Goal: Transaction & Acquisition: Book appointment/travel/reservation

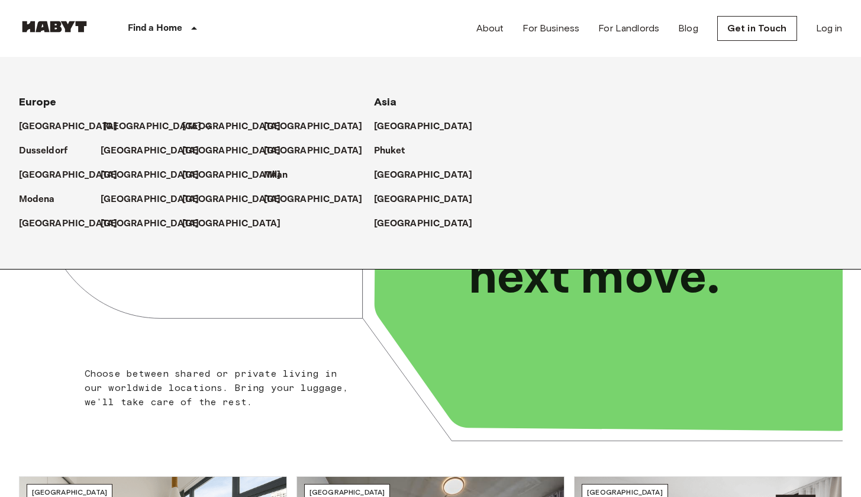
click at [115, 121] on p "[GEOGRAPHIC_DATA]" at bounding box center [152, 127] width 99 height 14
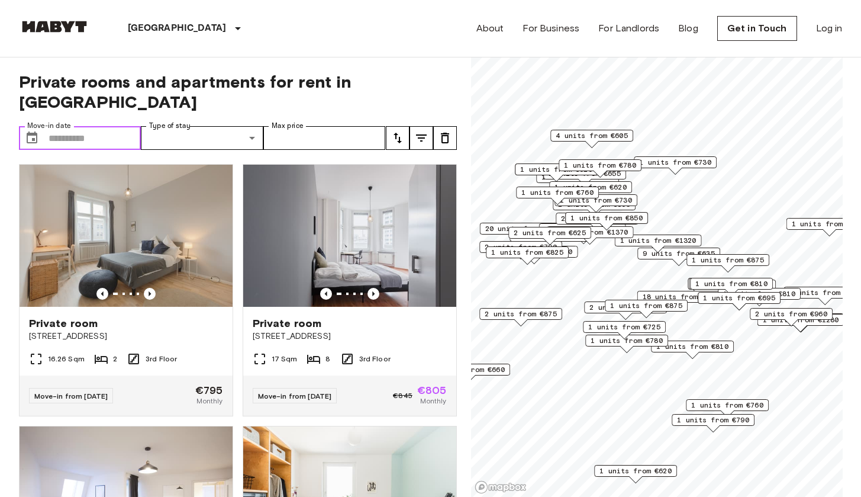
click at [85, 126] on input "Move-in date" at bounding box center [95, 138] width 93 height 24
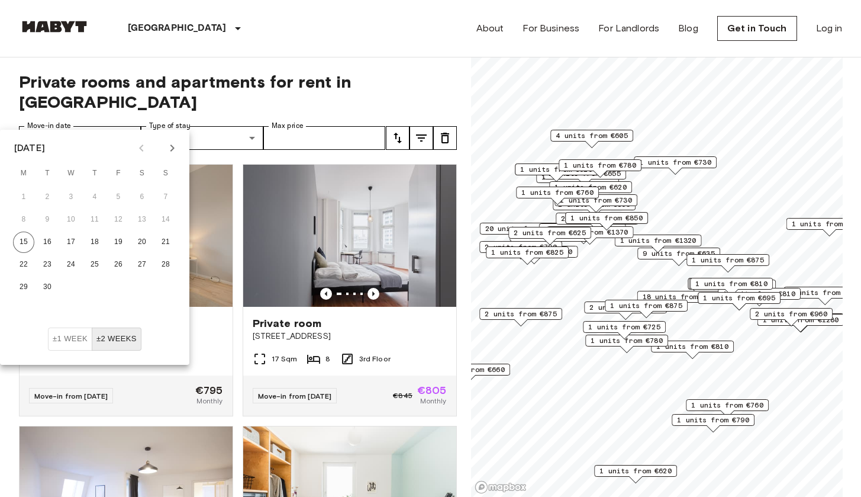
click at [178, 149] on icon "Next month" at bounding box center [172, 148] width 14 height 14
click at [74, 201] on button "1" at bounding box center [70, 196] width 21 height 21
type input "**********"
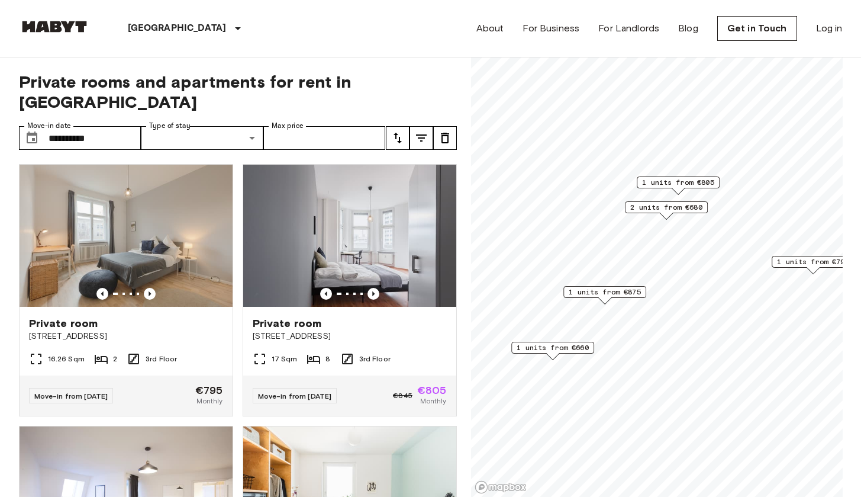
click at [573, 346] on span "1 units from €660" at bounding box center [553, 347] width 72 height 11
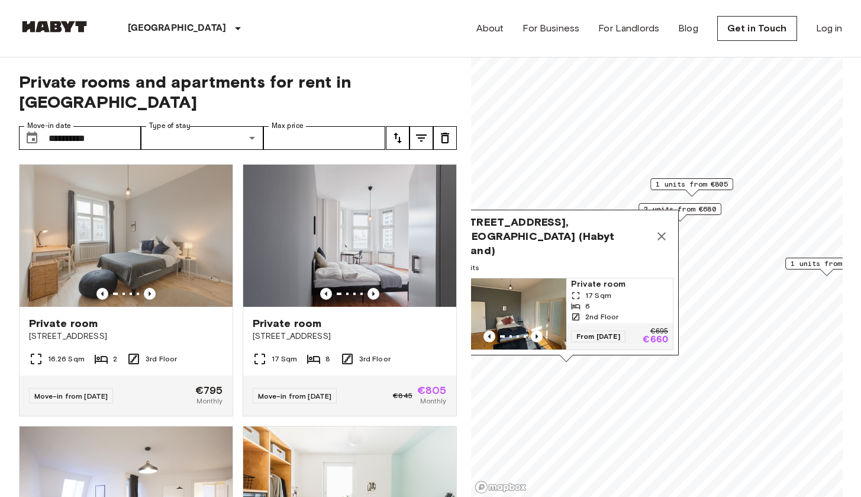
click at [660, 232] on icon "Map marker" at bounding box center [662, 236] width 8 height 8
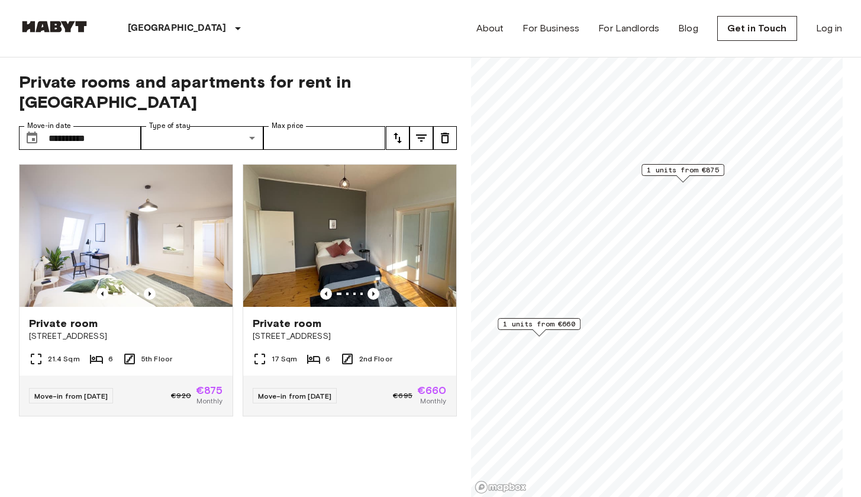
click at [552, 323] on span "1 units from €660" at bounding box center [539, 324] width 72 height 11
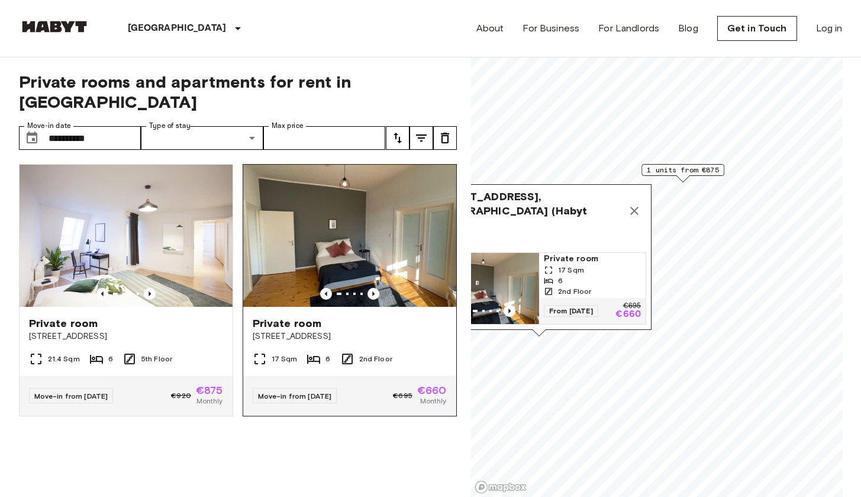
click at [358, 233] on img at bounding box center [349, 236] width 213 height 142
click at [634, 207] on icon "Map marker" at bounding box center [634, 211] width 8 height 8
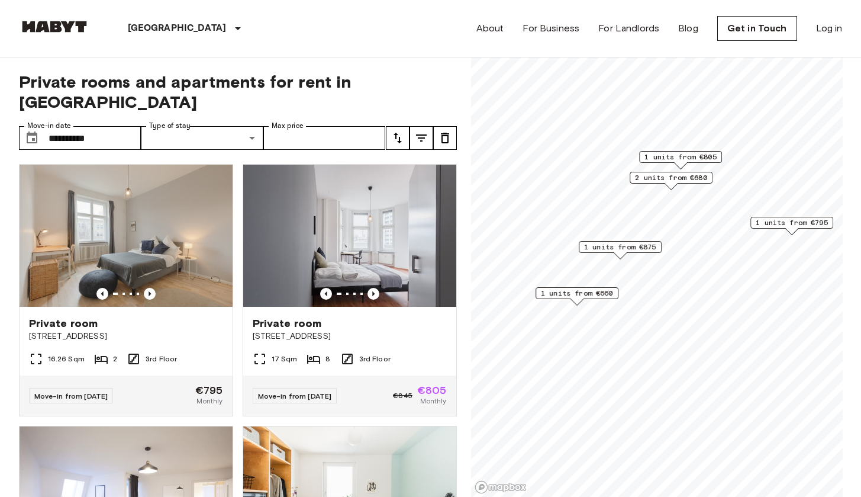
click at [615, 245] on span "1 units from €875" at bounding box center [620, 247] width 72 height 11
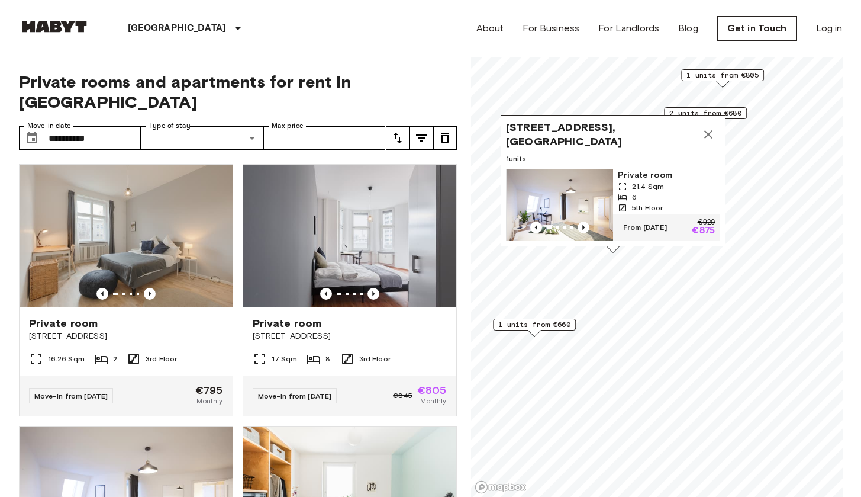
click at [709, 130] on icon "Map marker" at bounding box center [708, 134] width 8 height 8
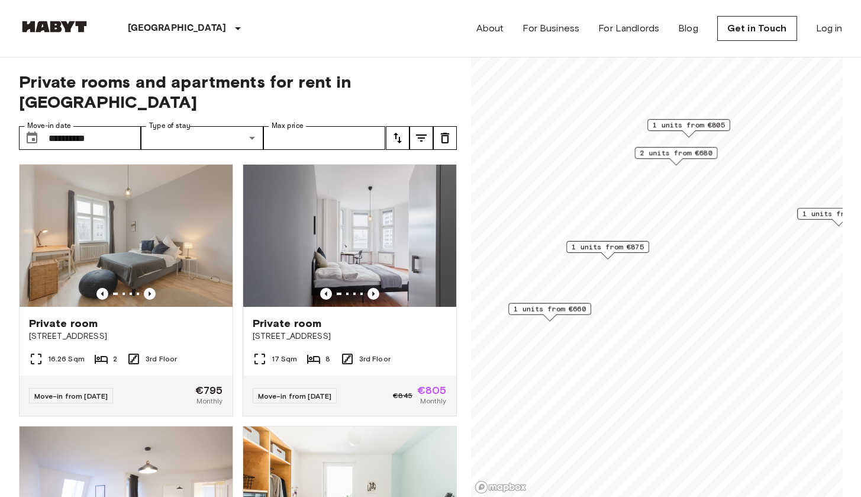
click at [693, 160] on div "2 units from €680" at bounding box center [676, 156] width 83 height 18
click at [692, 152] on span "2 units from €680" at bounding box center [676, 152] width 72 height 11
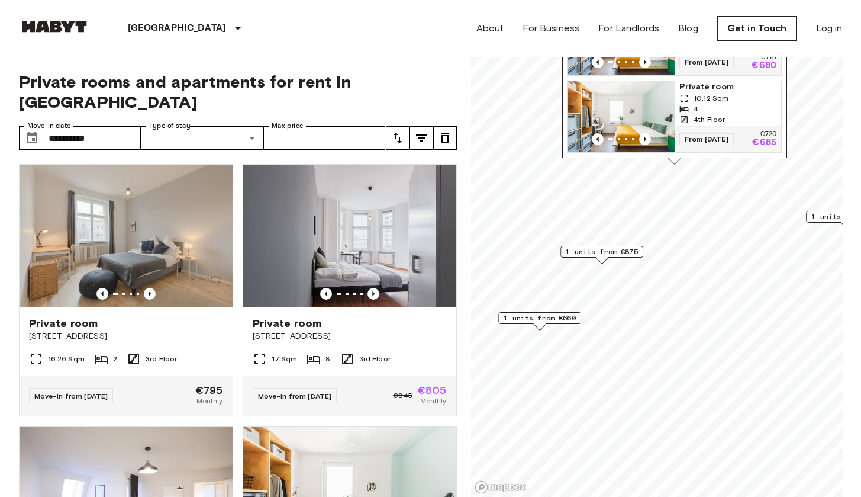
click at [681, 104] on icon "Map marker" at bounding box center [684, 108] width 9 height 9
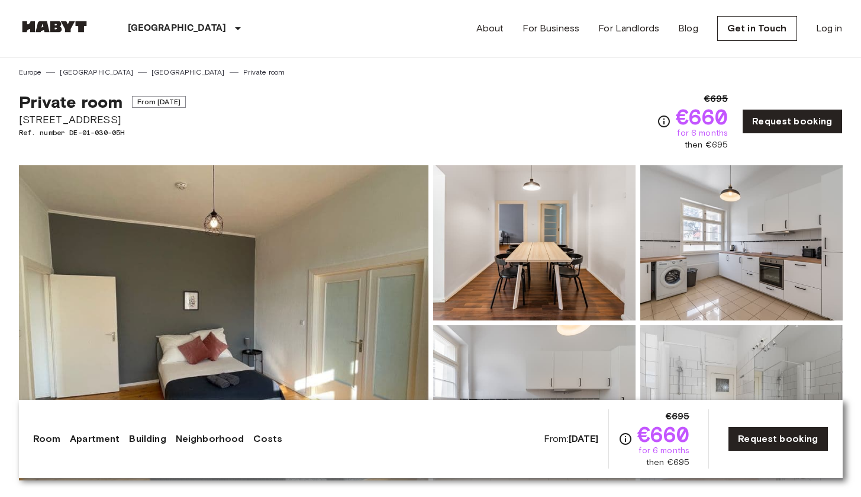
scroll to position [205, 0]
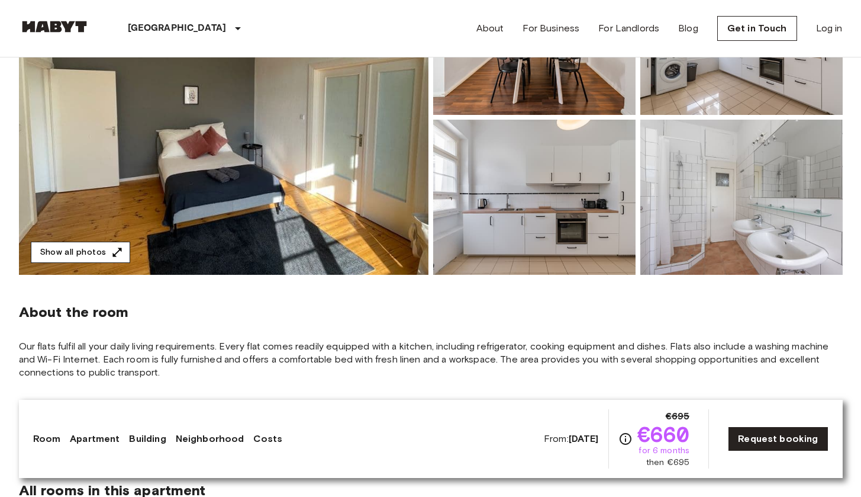
click at [104, 250] on button "Show all photos" at bounding box center [80, 253] width 99 height 22
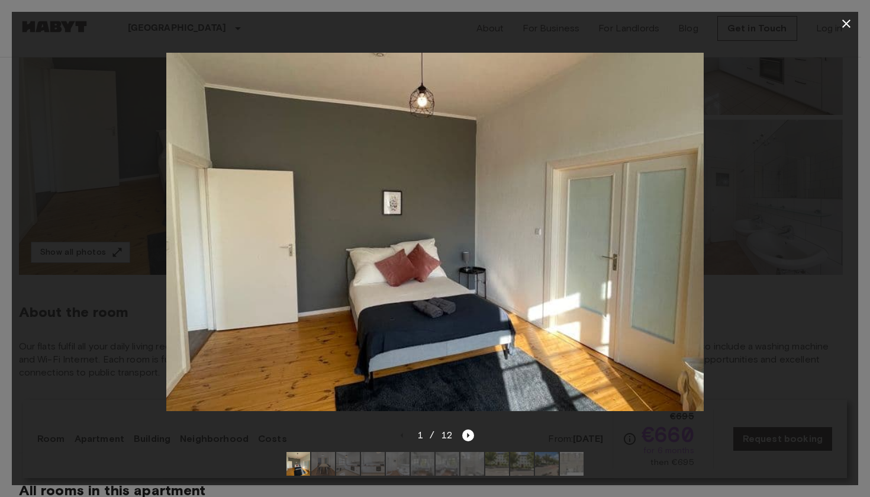
click at [475, 428] on div "1 / 12" at bounding box center [435, 456] width 847 height 57
click at [472, 429] on icon "Next image" at bounding box center [468, 435] width 12 height 12
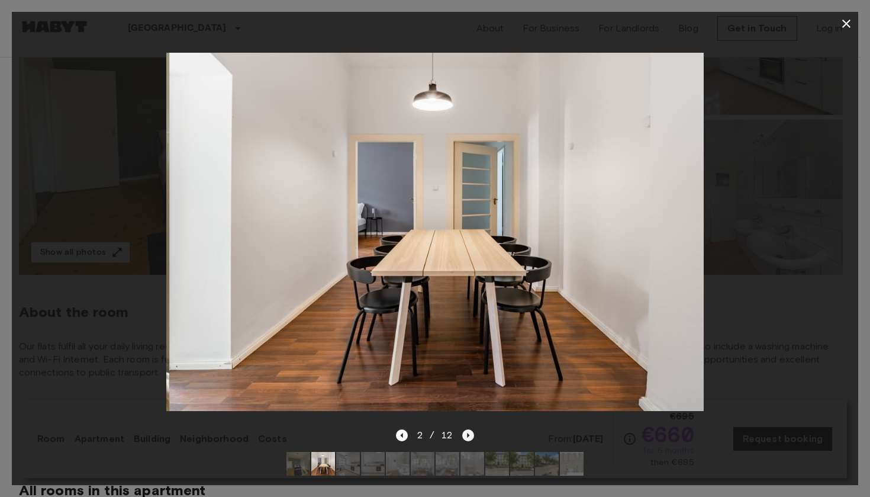
click at [473, 429] on icon "Next image" at bounding box center [468, 435] width 12 height 12
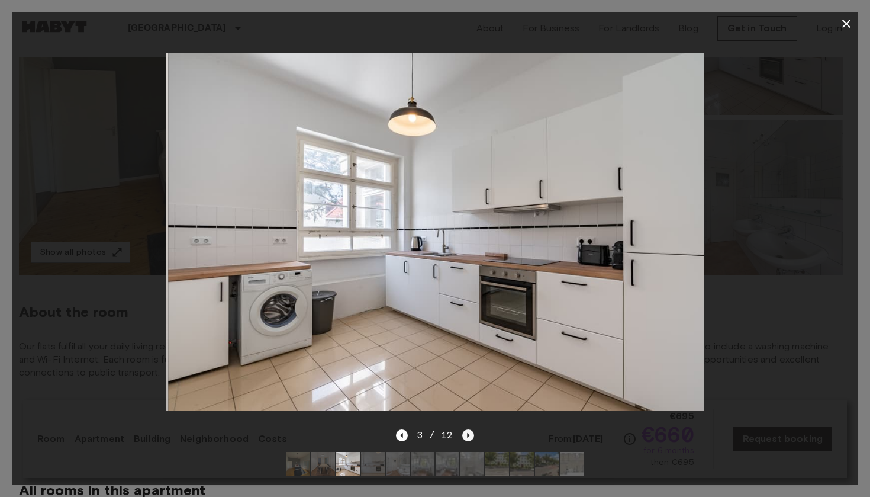
click at [472, 429] on icon "Next image" at bounding box center [468, 435] width 12 height 12
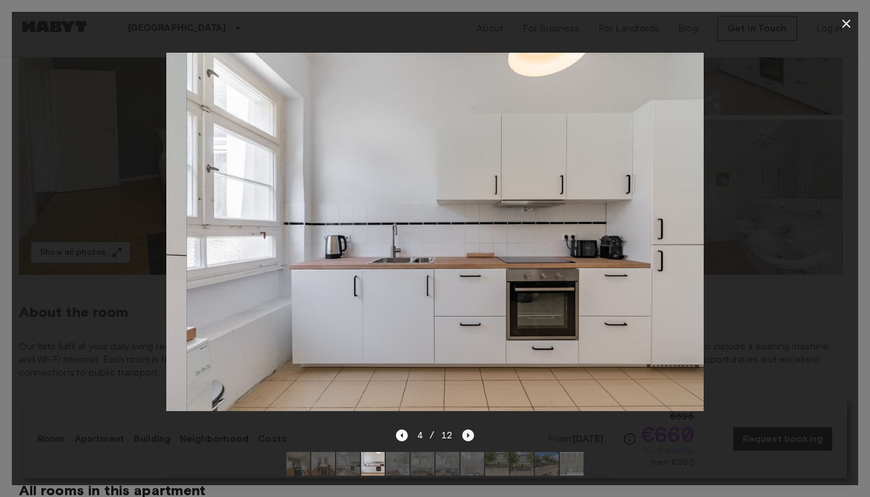
click at [472, 429] on icon "Next image" at bounding box center [468, 435] width 12 height 12
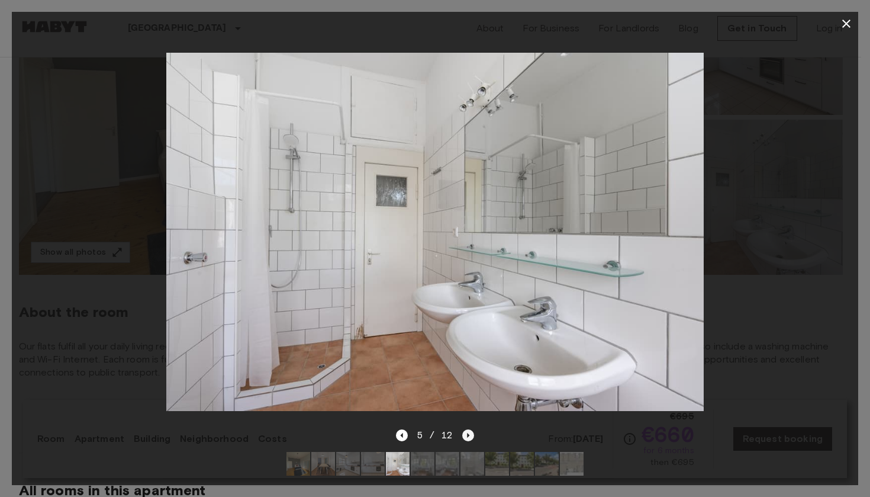
click at [472, 429] on icon "Next image" at bounding box center [468, 435] width 12 height 12
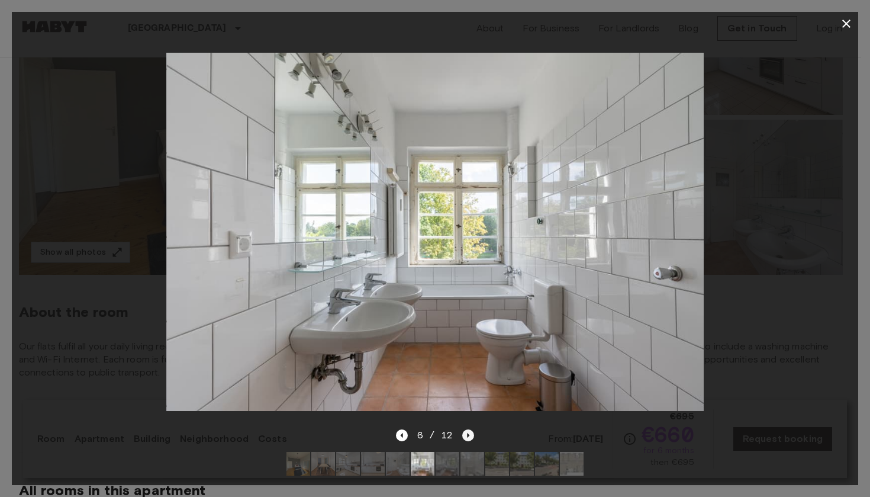
click at [472, 429] on icon "Next image" at bounding box center [468, 435] width 12 height 12
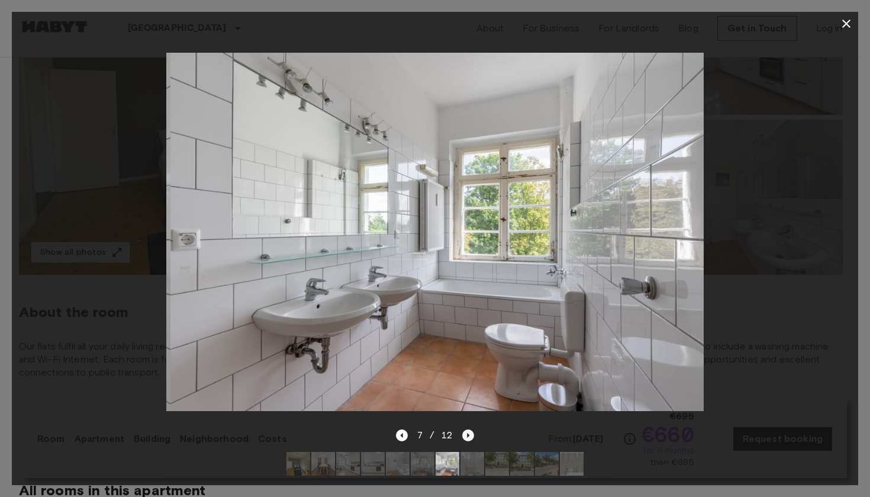
click at [472, 429] on icon "Next image" at bounding box center [468, 435] width 12 height 12
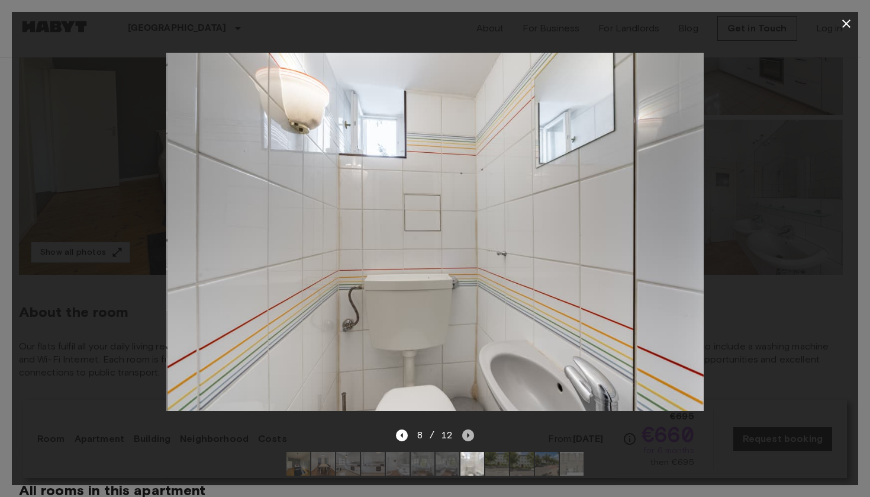
click at [472, 429] on icon "Next image" at bounding box center [468, 435] width 12 height 12
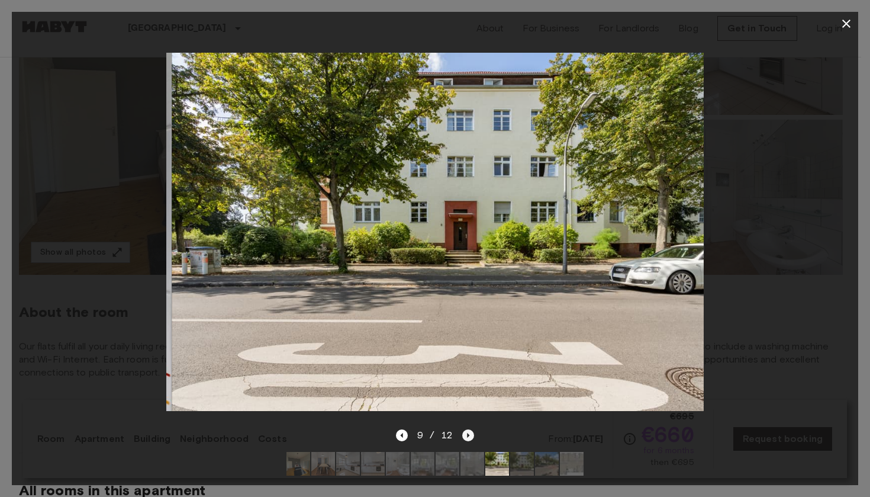
click at [472, 429] on icon "Next image" at bounding box center [468, 435] width 12 height 12
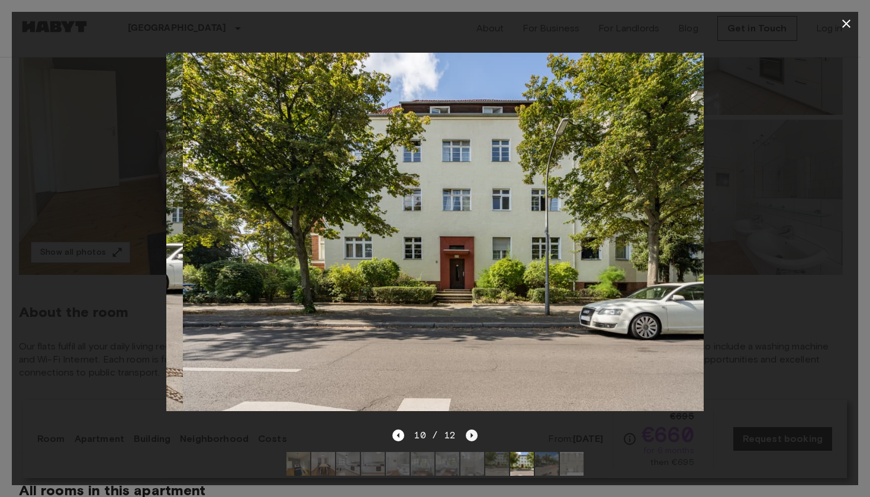
click at [472, 429] on icon "Next image" at bounding box center [472, 435] width 12 height 12
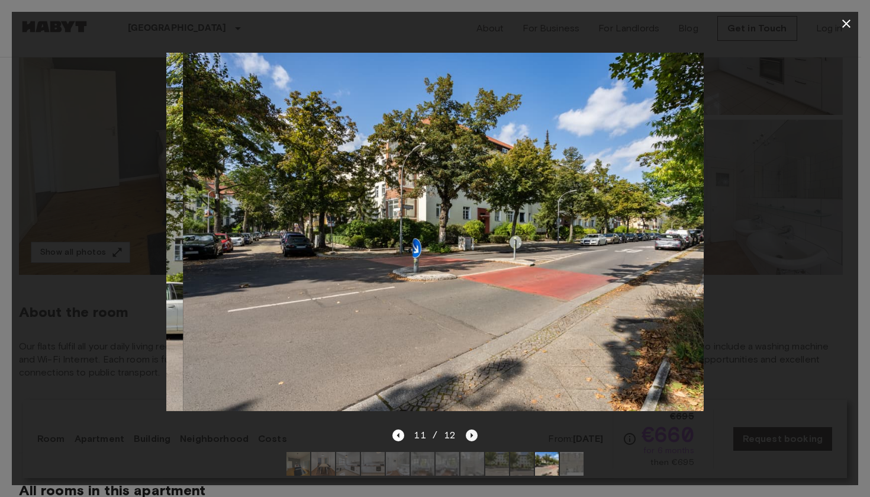
click at [472, 429] on icon "Next image" at bounding box center [472, 435] width 12 height 12
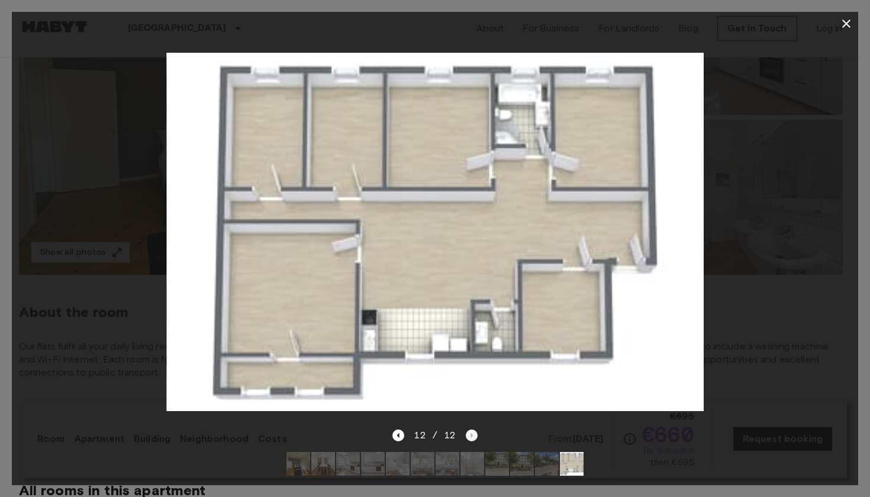
click at [472, 428] on div "12 / 12" at bounding box center [435, 435] width 85 height 14
click at [468, 428] on div "12 / 12" at bounding box center [435, 435] width 85 height 14
click at [472, 428] on div "12 / 12" at bounding box center [435, 435] width 85 height 14
click at [843, 26] on icon "button" at bounding box center [846, 24] width 14 height 14
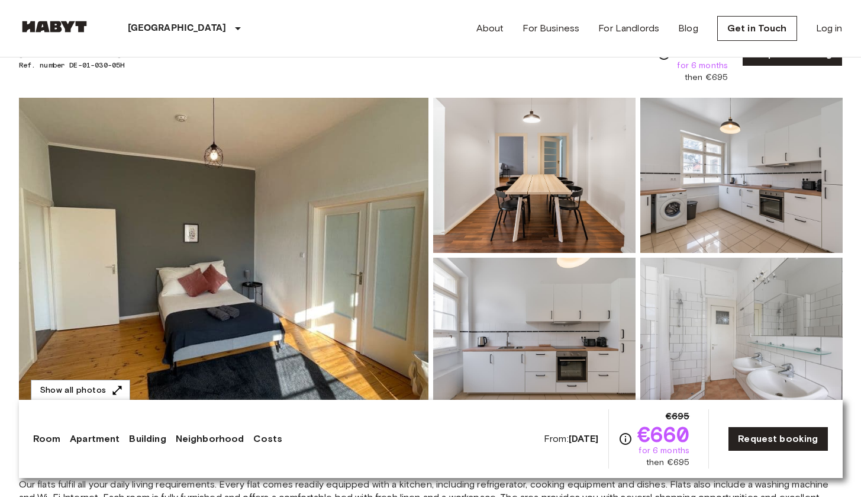
scroll to position [0, 0]
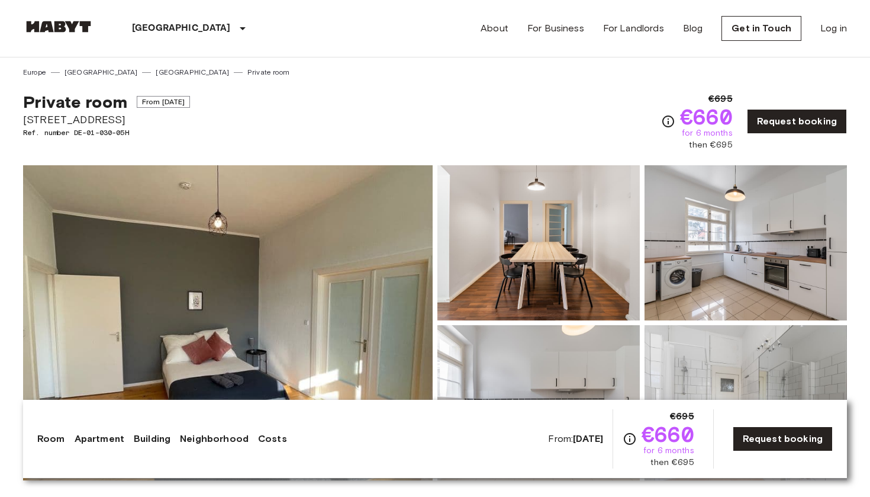
click at [718, 10] on div "About For Business For Landlords Blog Get in Touch Log in" at bounding box center [664, 28] width 366 height 57
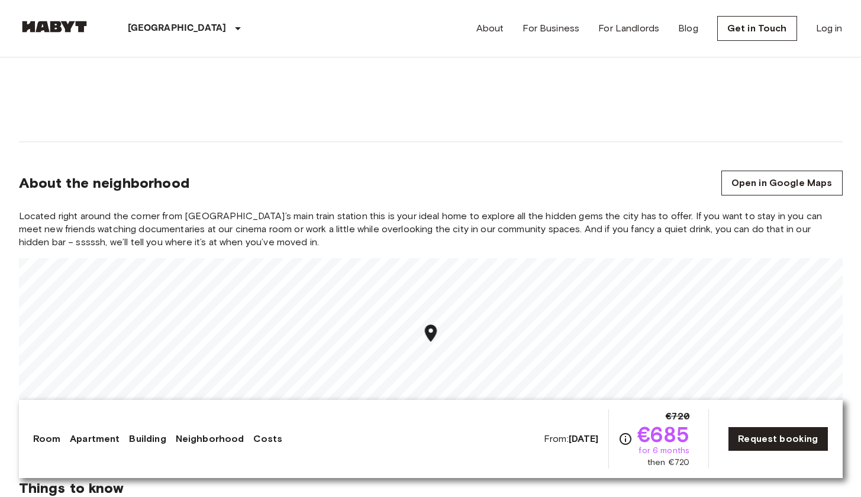
scroll to position [1162, 0]
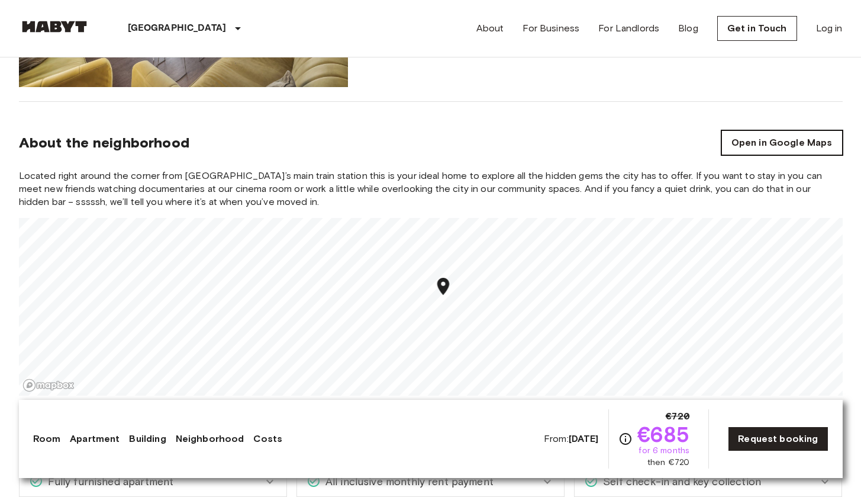
click at [755, 150] on link "Open in Google Maps" at bounding box center [782, 142] width 121 height 25
